Goal: Task Accomplishment & Management: Manage account settings

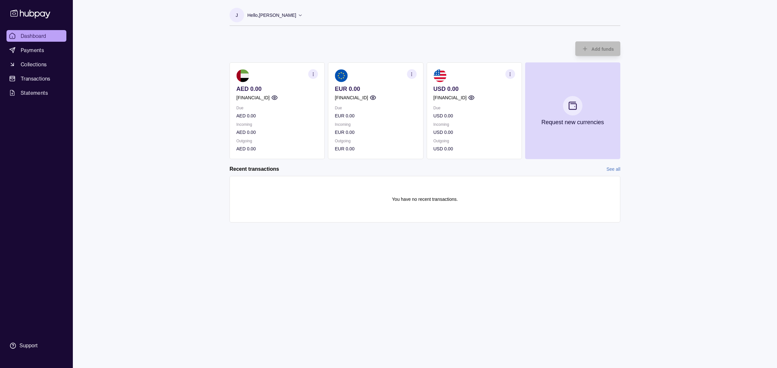
click at [172, 132] on div "Dashboard Payments Collections Transactions Statements Support J Hello, Jeline …" at bounding box center [388, 184] width 777 height 368
click at [251, 15] on p "Hello, Jeline Ordinario" at bounding box center [271, 15] width 49 height 7
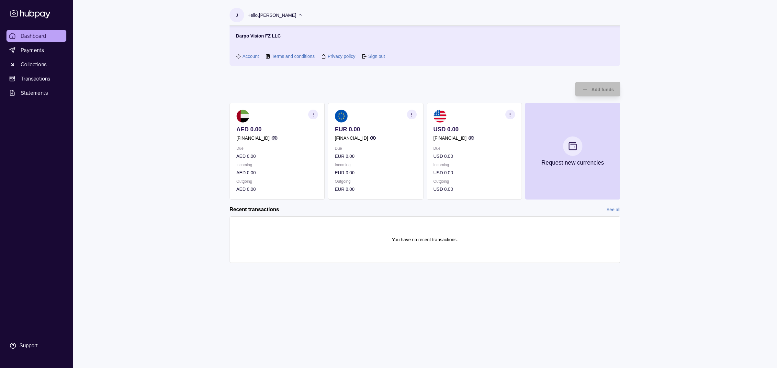
click at [381, 54] on link "Sign out" at bounding box center [376, 56] width 17 height 7
